Goal: Task Accomplishment & Management: Use online tool/utility

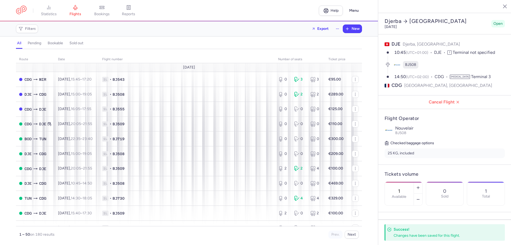
select select "hours"
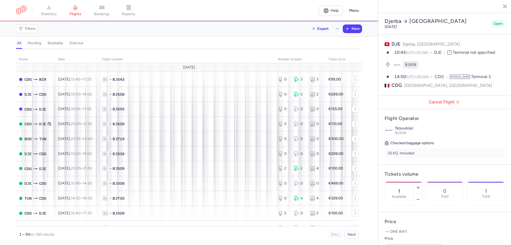
select select "hours"
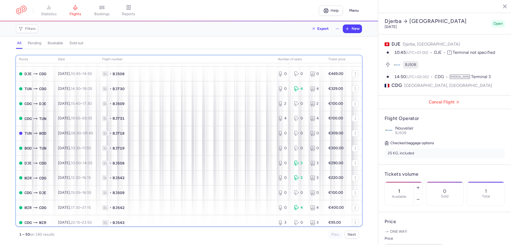
scroll to position [108, 0]
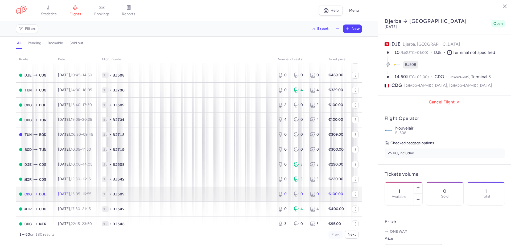
click at [177, 192] on span "1L • BJ509" at bounding box center [186, 193] width 169 height 5
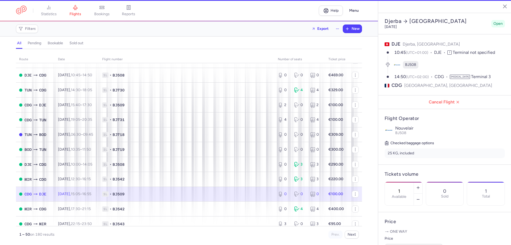
type input "0"
